Goal: Task Accomplishment & Management: Use online tool/utility

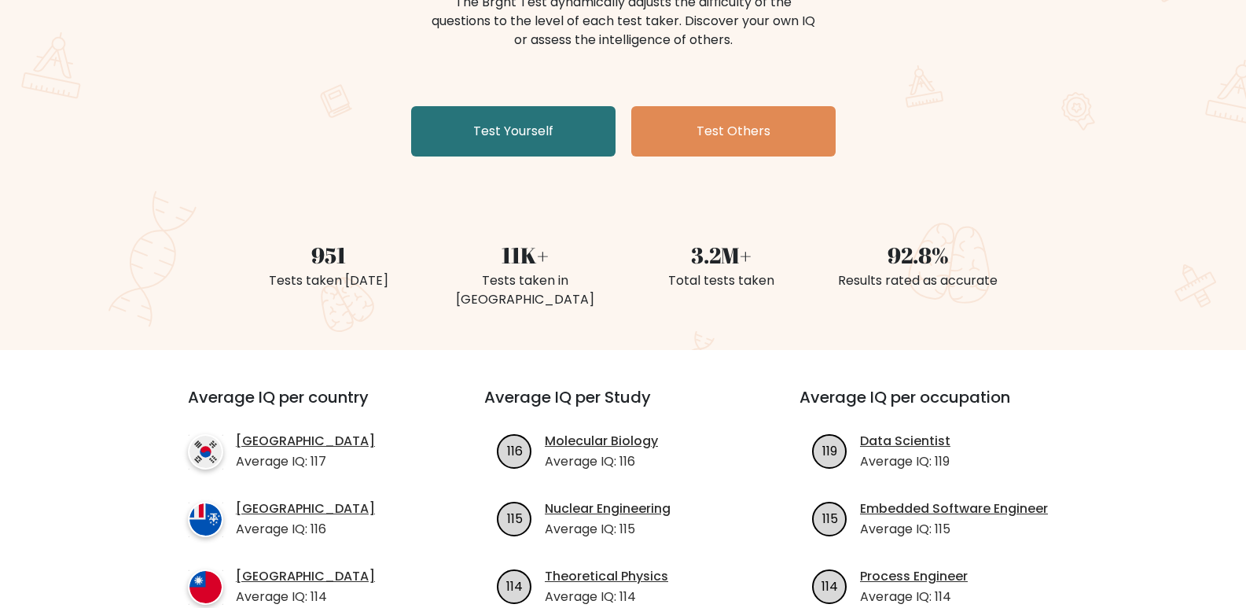
scroll to position [157, 0]
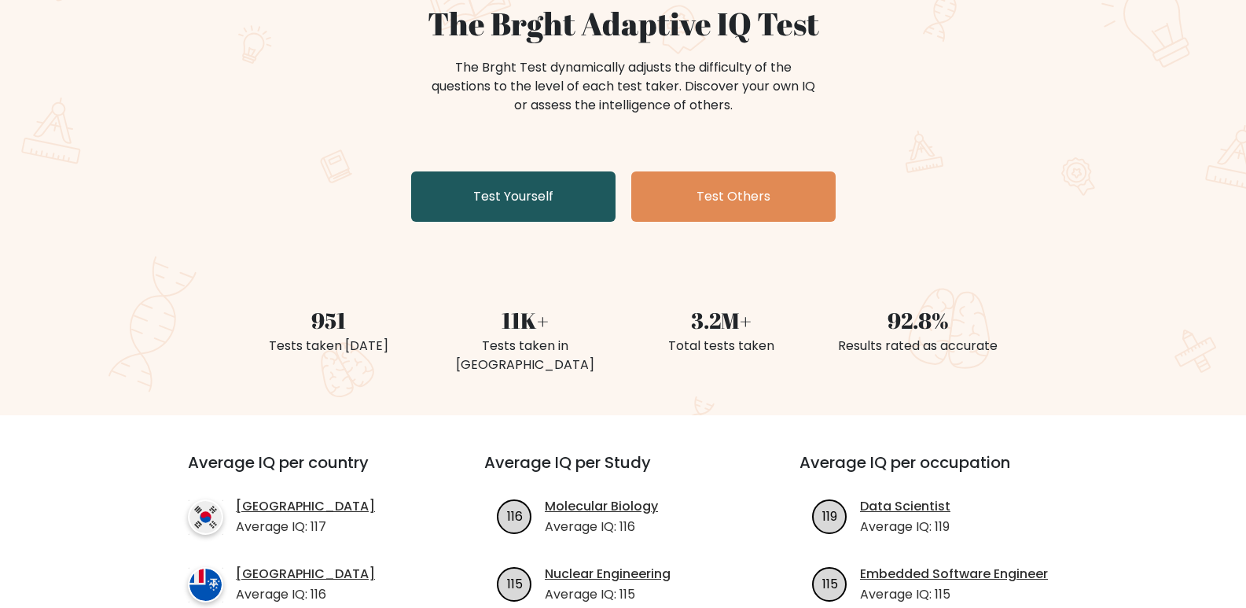
click at [519, 195] on link "Test Yourself" at bounding box center [513, 196] width 204 height 50
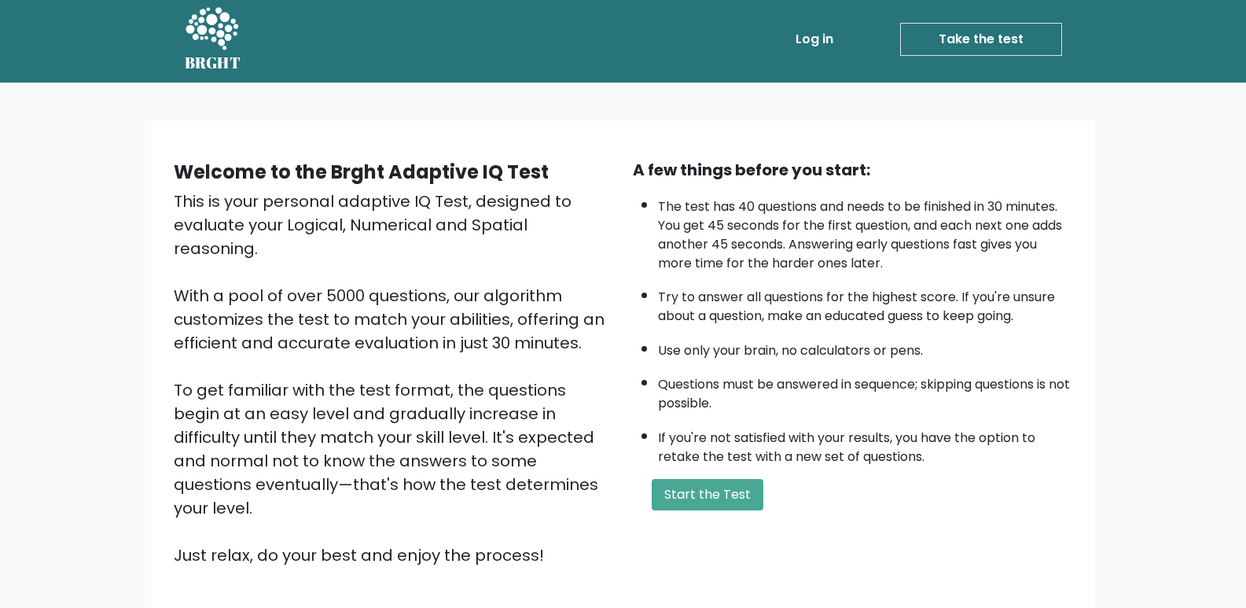
scroll to position [112, 0]
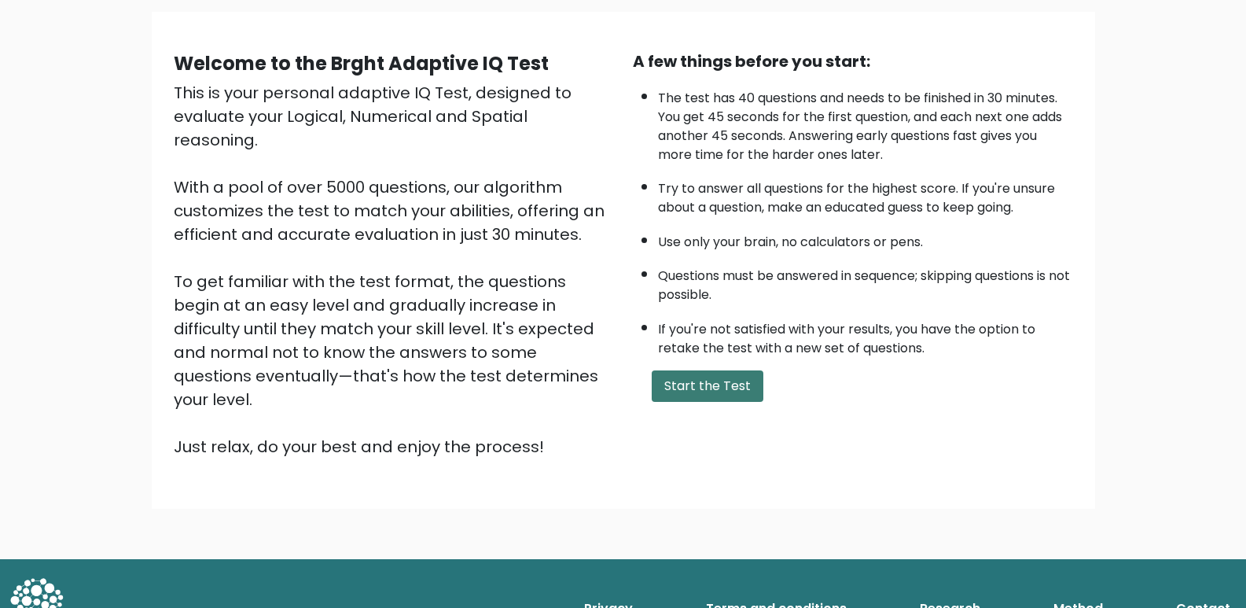
click at [711, 382] on button "Start the Test" at bounding box center [708, 385] width 112 height 31
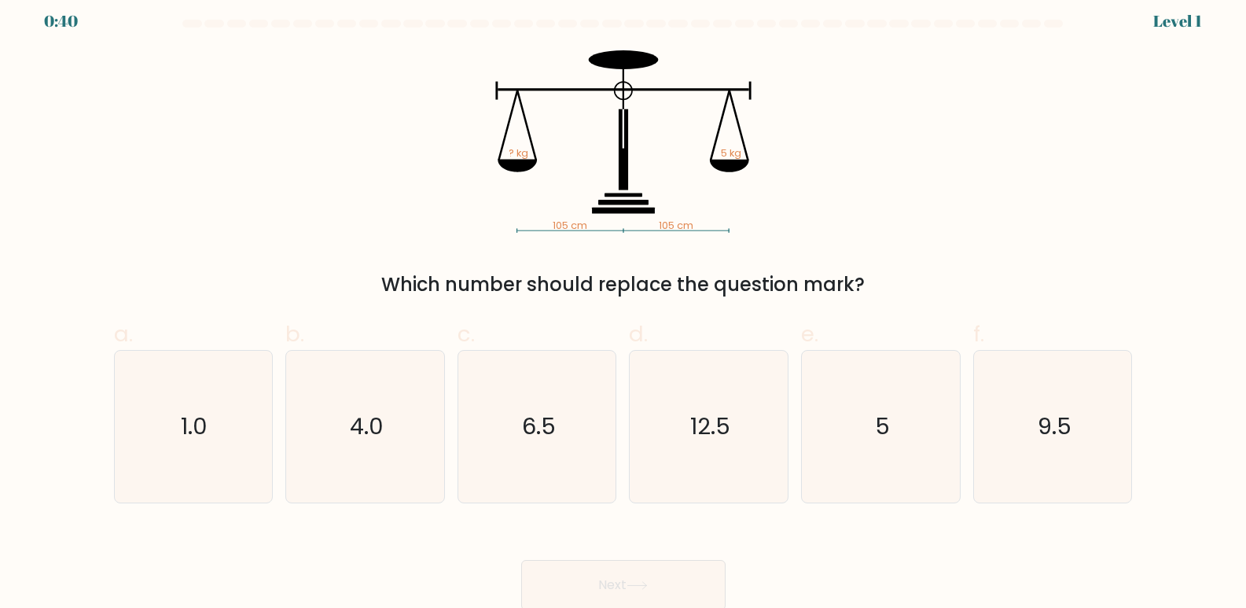
scroll to position [12, 0]
